Goal: Information Seeking & Learning: Learn about a topic

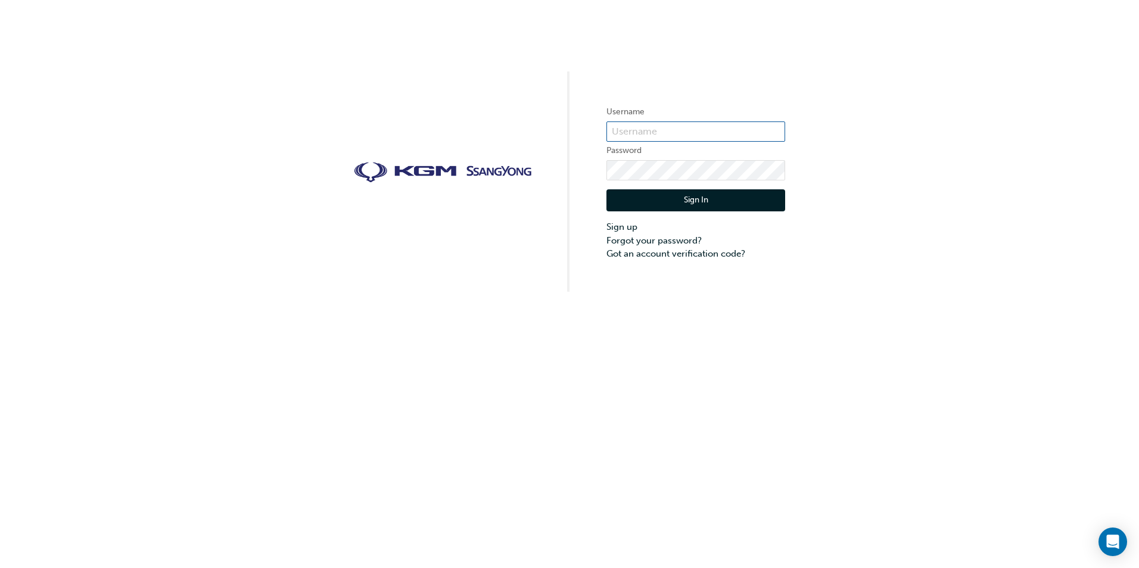
type input "[EMAIL_ADDRESS][DOMAIN_NAME]"
click at [657, 196] on button "Sign In" at bounding box center [695, 200] width 179 height 23
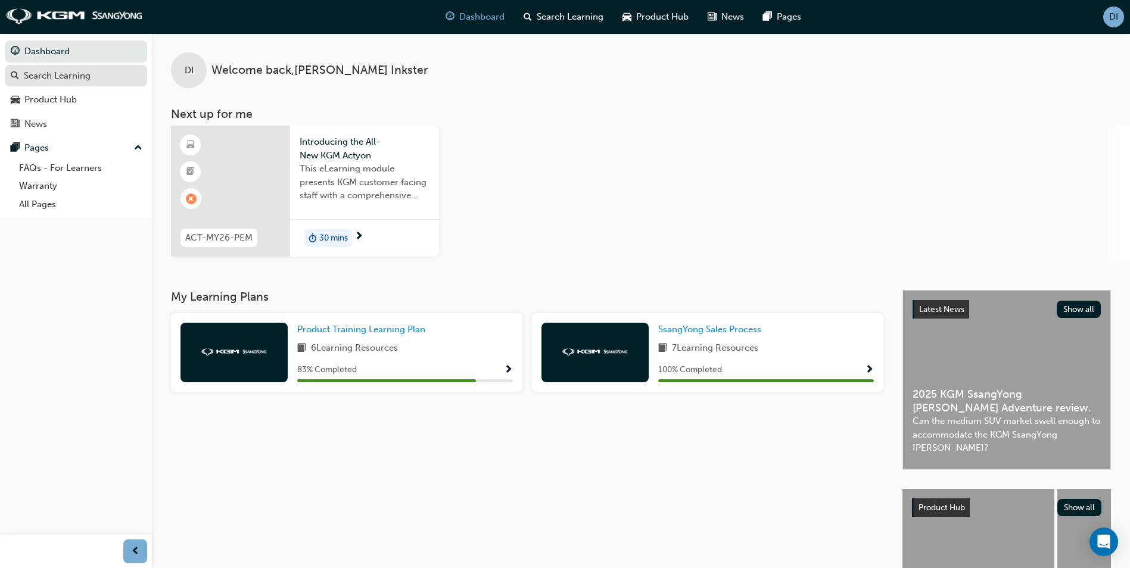
click at [55, 73] on div "Search Learning" at bounding box center [57, 76] width 67 height 14
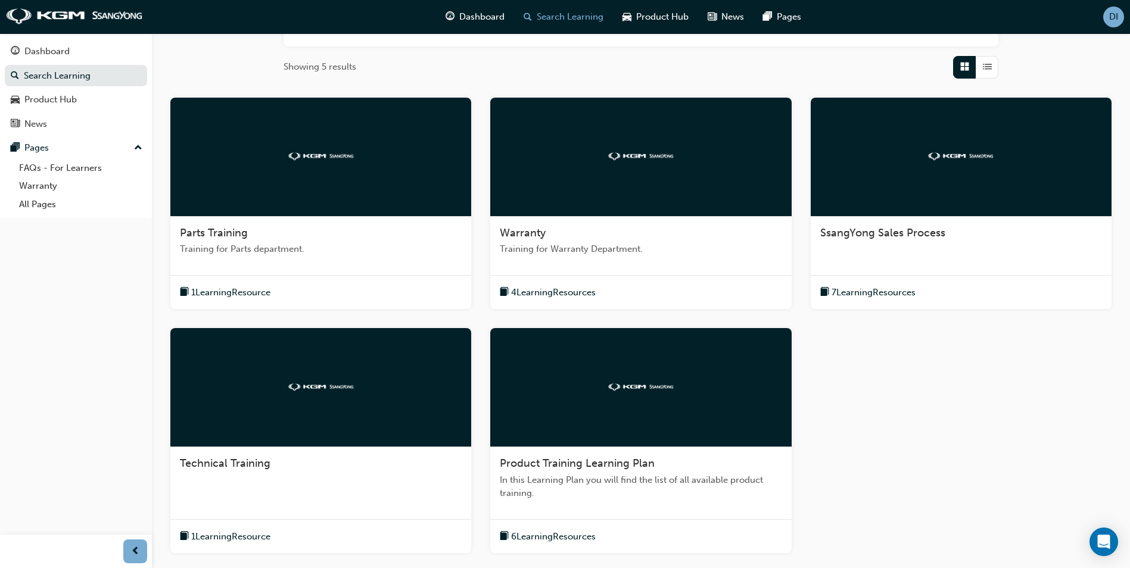
scroll to position [238, 0]
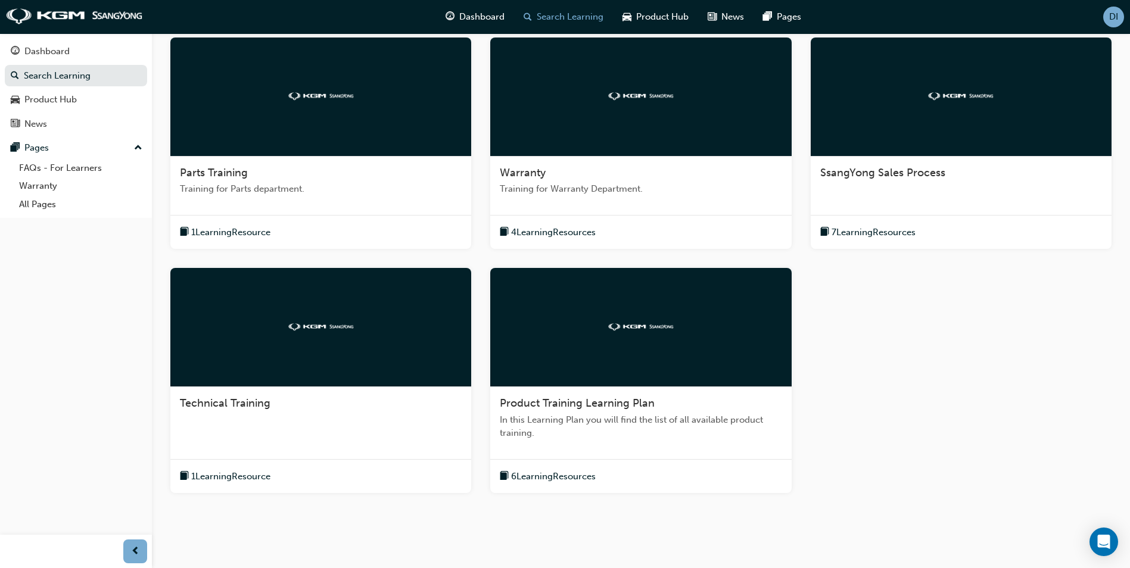
click at [563, 477] on span "6 Learning Resources" at bounding box center [553, 477] width 85 height 14
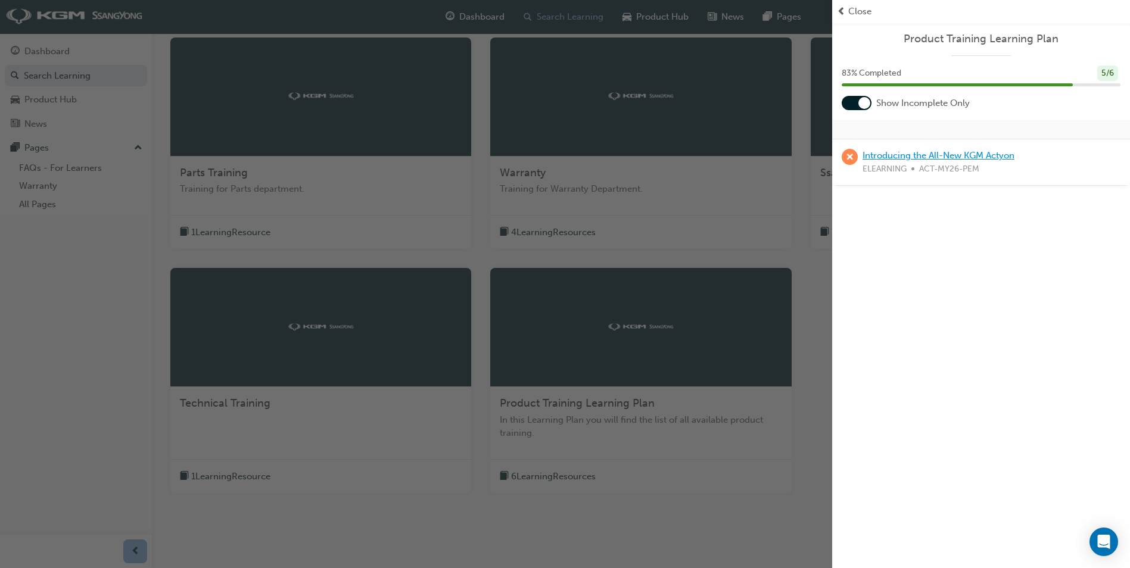
click at [961, 157] on link "Introducing the All-New KGM Actyon" at bounding box center [939, 155] width 152 height 11
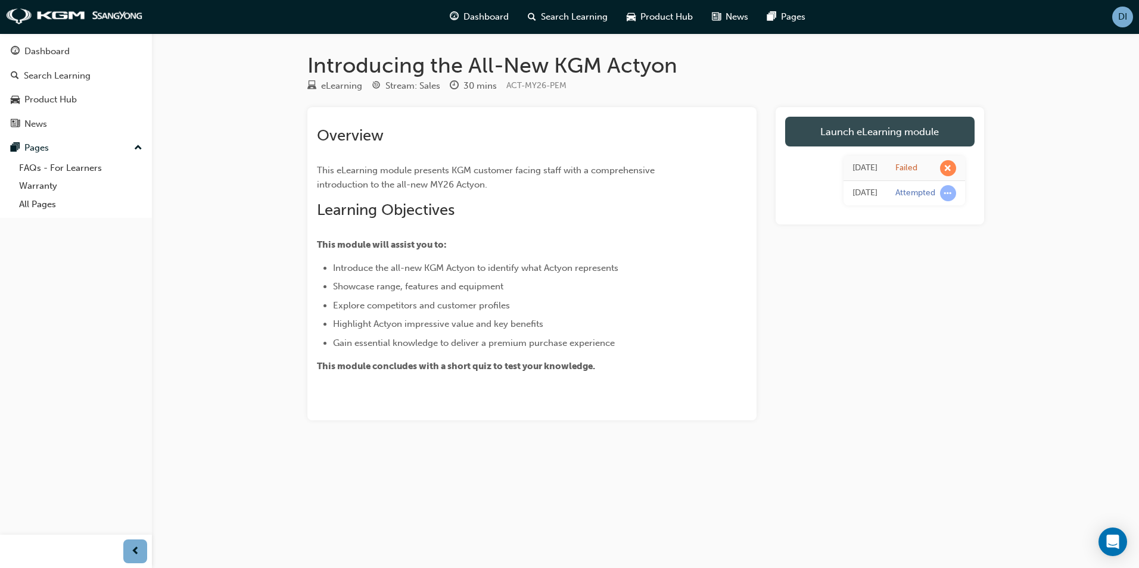
click at [886, 130] on link "Launch eLearning module" at bounding box center [879, 132] width 189 height 30
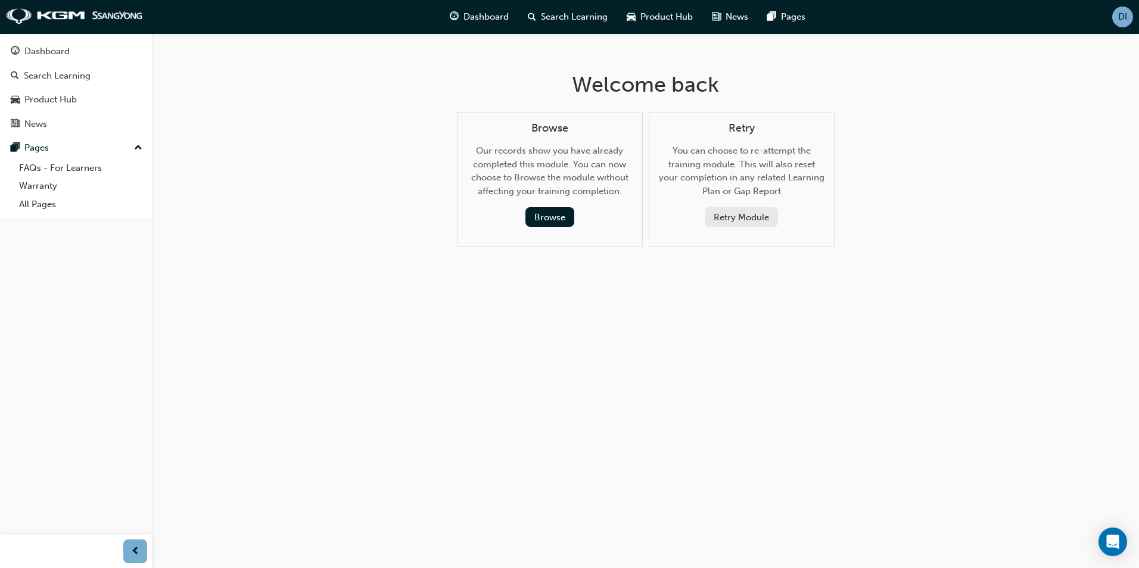
click at [748, 214] on button "Retry Module" at bounding box center [741, 217] width 73 height 20
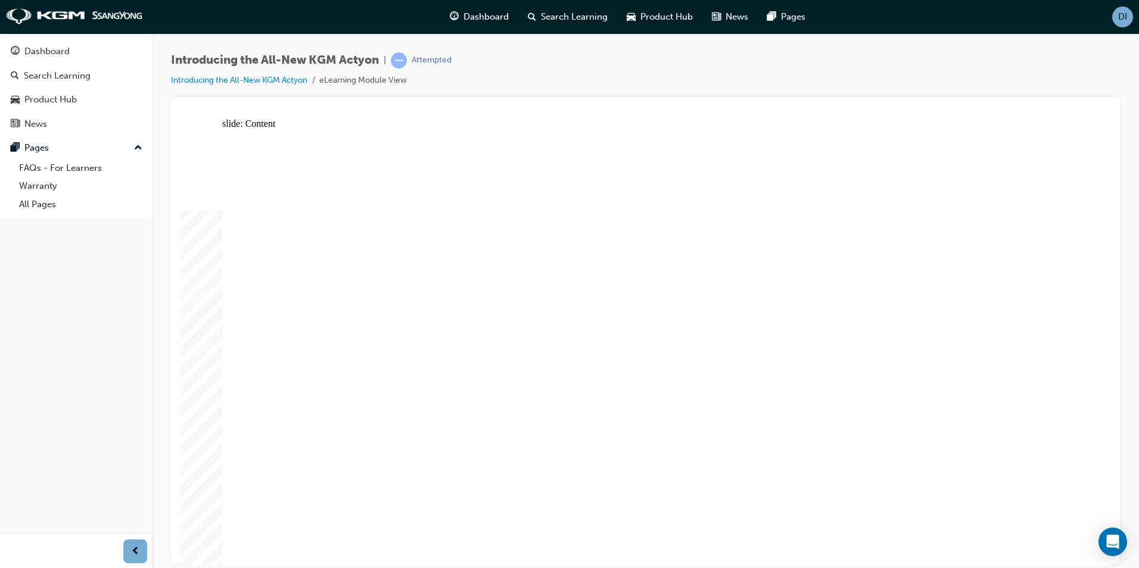
drag, startPoint x: 363, startPoint y: 366, endPoint x: 358, endPoint y: 382, distance: 17.0
drag, startPoint x: 365, startPoint y: 422, endPoint x: 373, endPoint y: 439, distance: 18.6
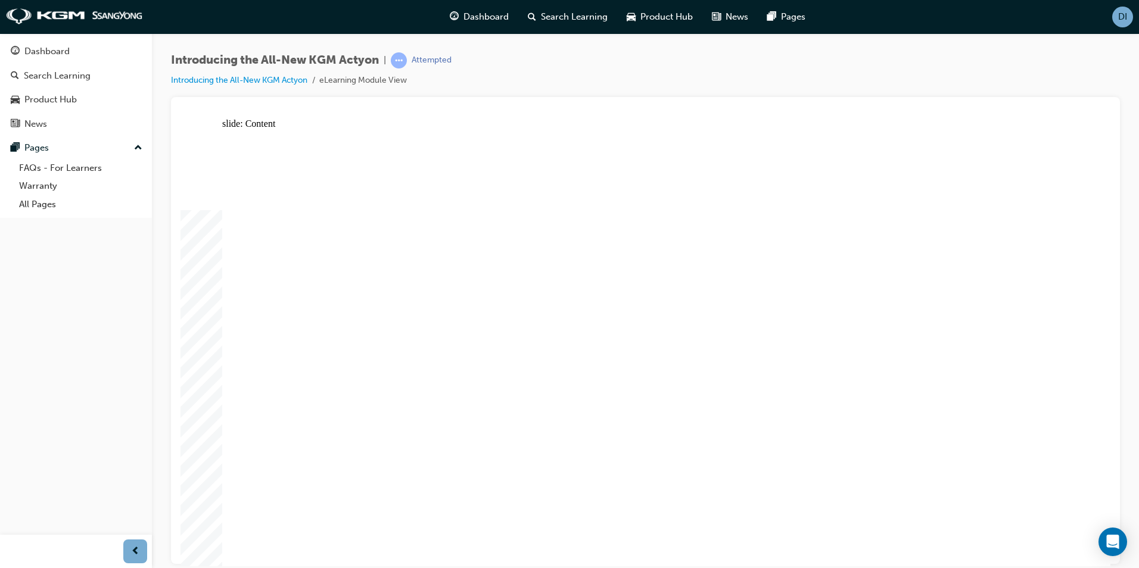
drag, startPoint x: 574, startPoint y: 517, endPoint x: 589, endPoint y: 515, distance: 15.1
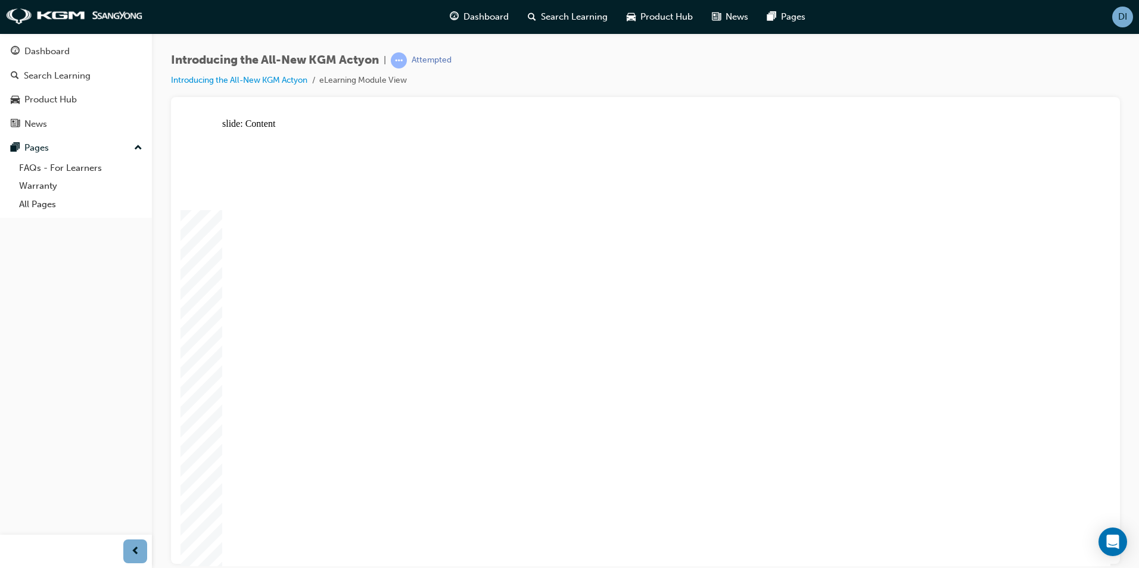
drag, startPoint x: 1016, startPoint y: 156, endPoint x: 1032, endPoint y: 150, distance: 16.8
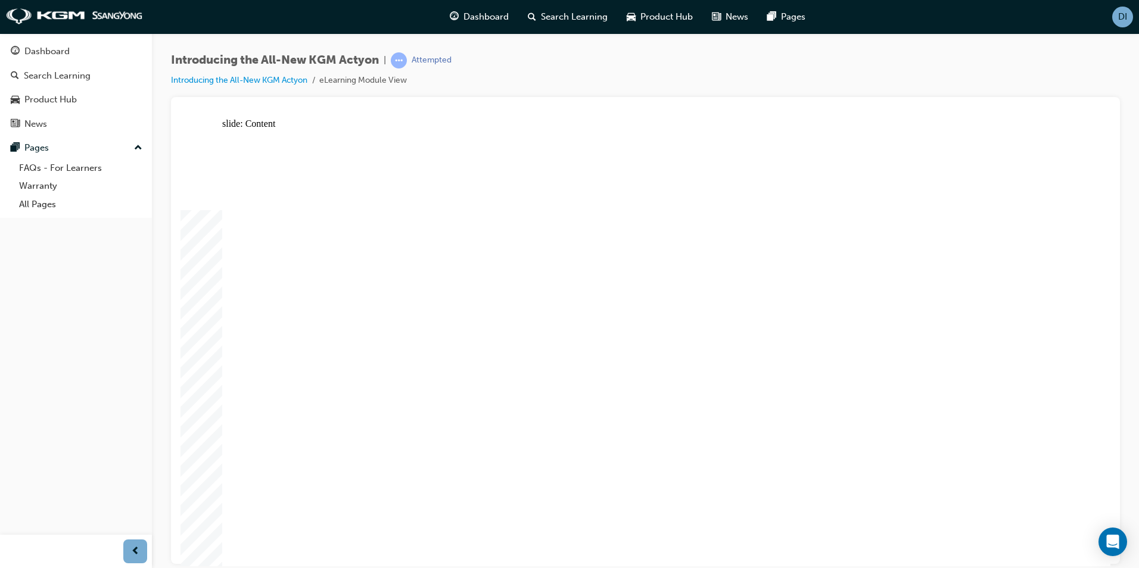
radio input "true"
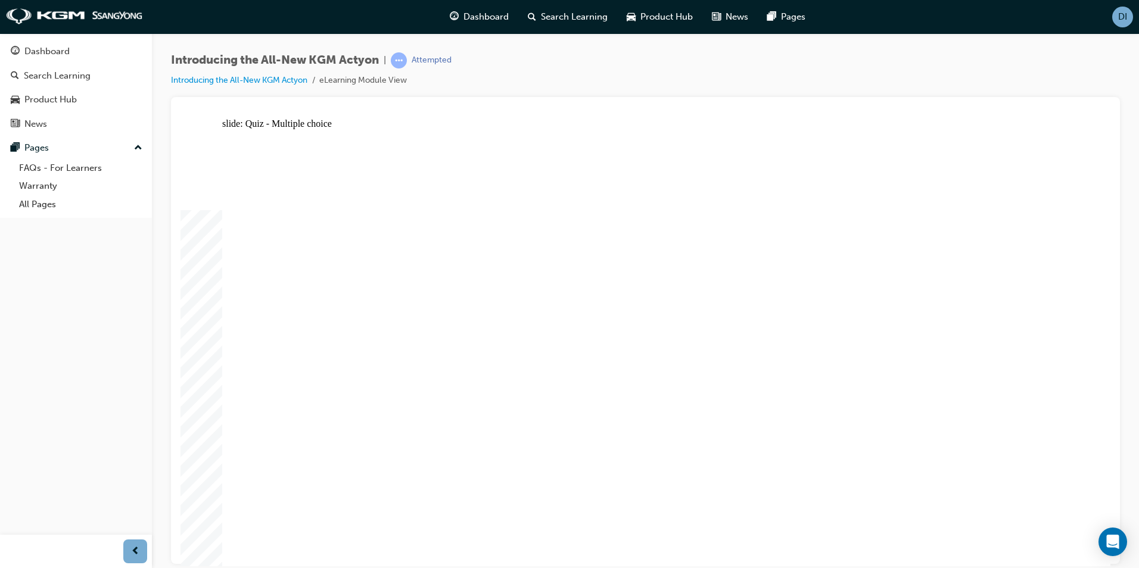
radio input "true"
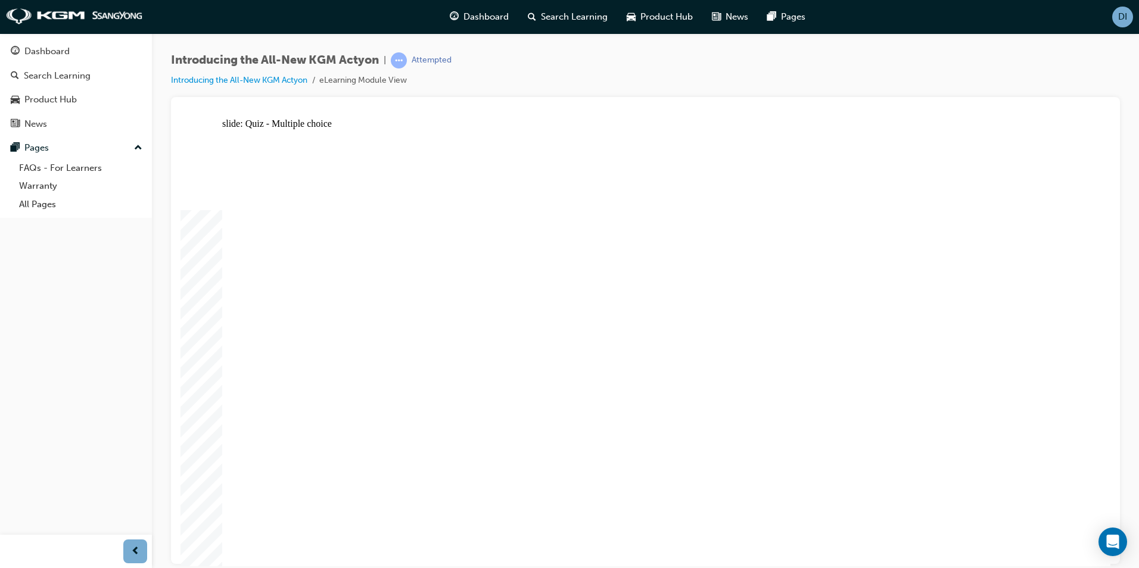
radio input "true"
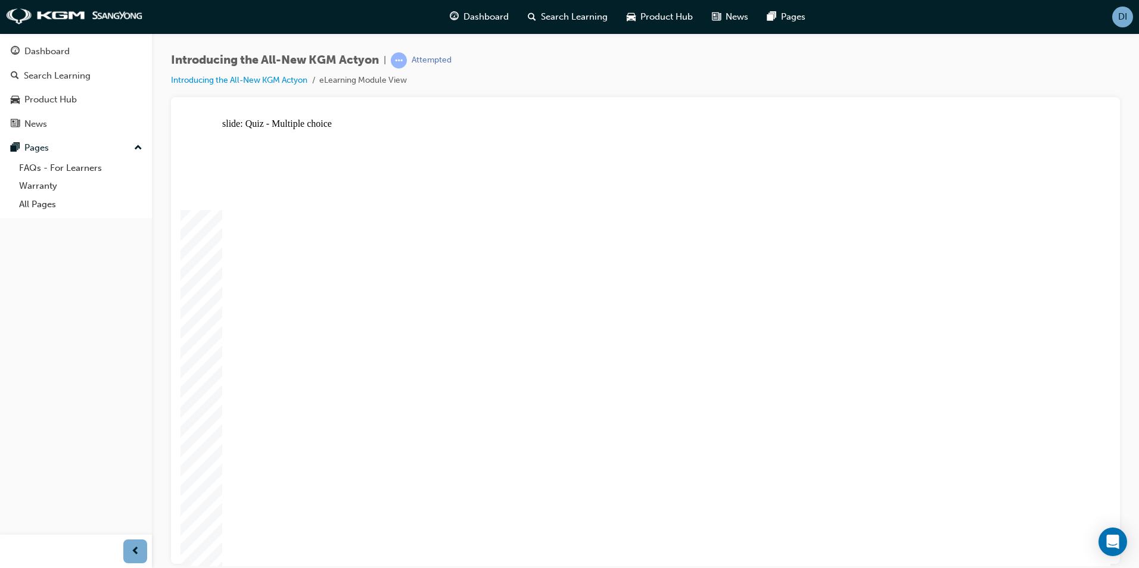
radio input "true"
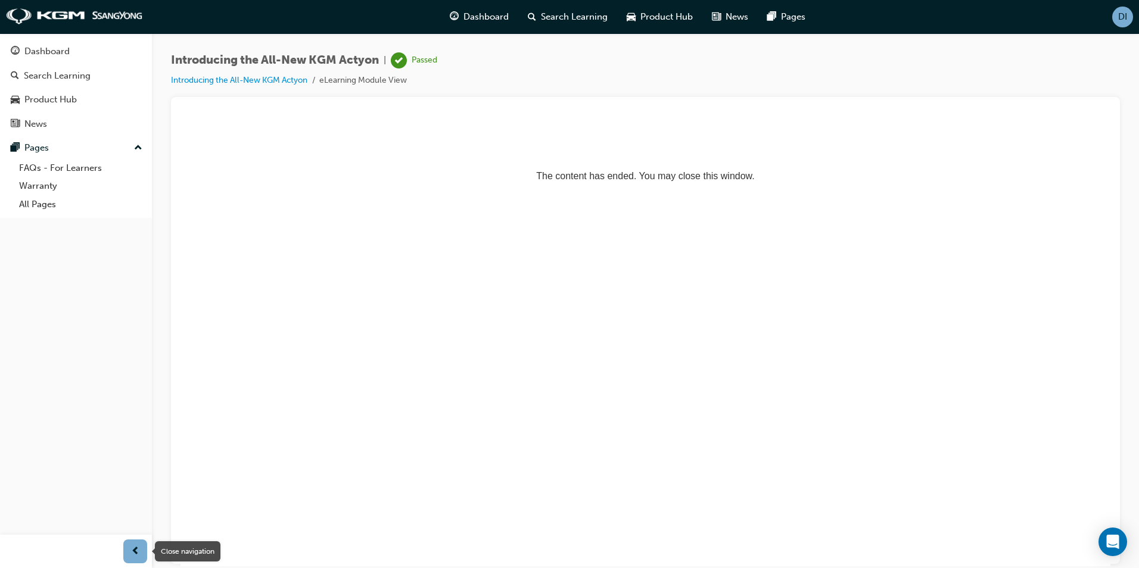
click at [133, 547] on span "prev-icon" at bounding box center [135, 551] width 9 height 15
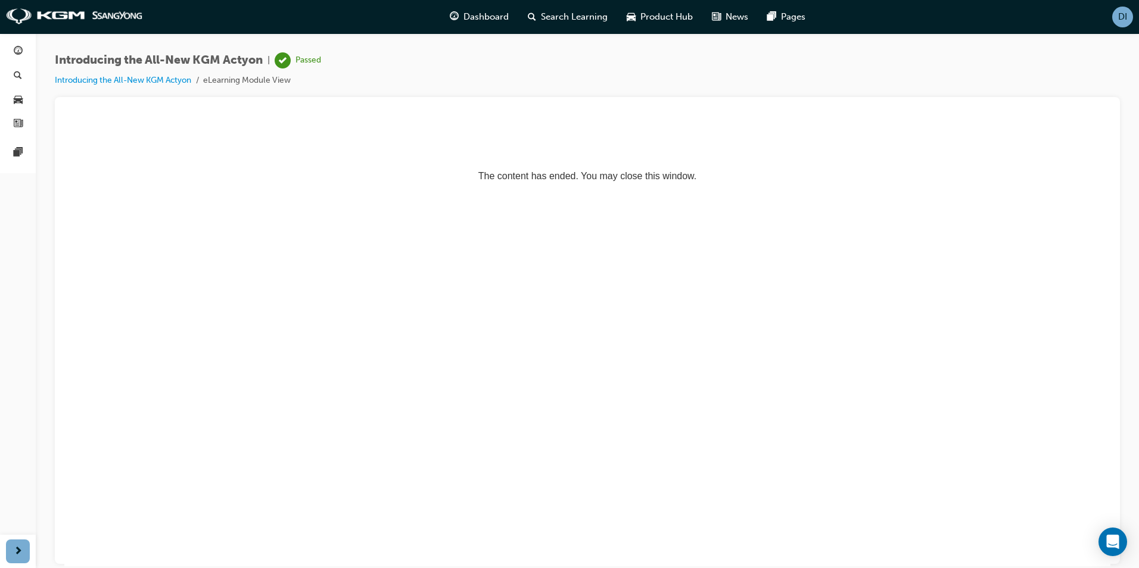
click at [1124, 14] on span "DI" at bounding box center [1122, 17] width 9 height 14
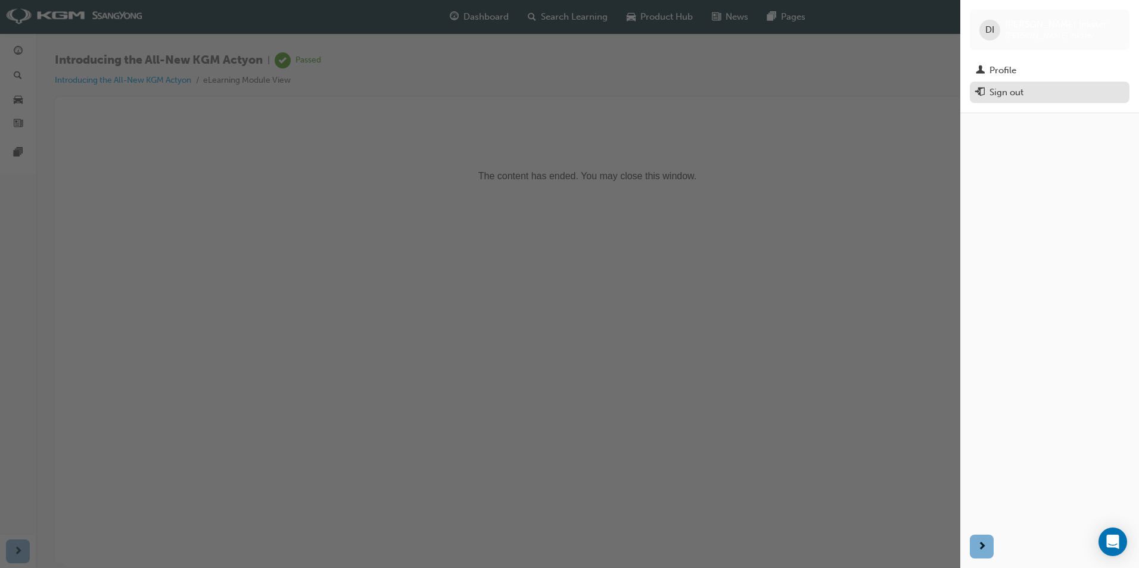
click at [1022, 89] on div "Sign out" at bounding box center [1006, 93] width 34 height 14
